Goal: Navigation & Orientation: Find specific page/section

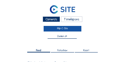
click at [64, 28] on link "Mijn C-Site" at bounding box center [63, 29] width 38 height 6
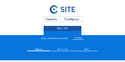
click at [63, 29] on link "Mijn C-Site" at bounding box center [63, 29] width 38 height 6
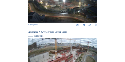
scroll to position [259, 0]
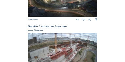
click at [52, 49] on img at bounding box center [62, 52] width 69 height 39
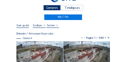
scroll to position [13, 0]
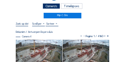
click at [42, 50] on img at bounding box center [39, 53] width 47 height 26
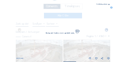
click at [42, 50] on img at bounding box center [63, 32] width 89 height 50
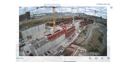
click at [109, 4] on icon at bounding box center [109, 5] width 1 height 2
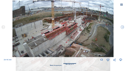
click at [121, 4] on icon at bounding box center [121, 4] width 3 height 3
